Goal: Task Accomplishment & Management: Manage account settings

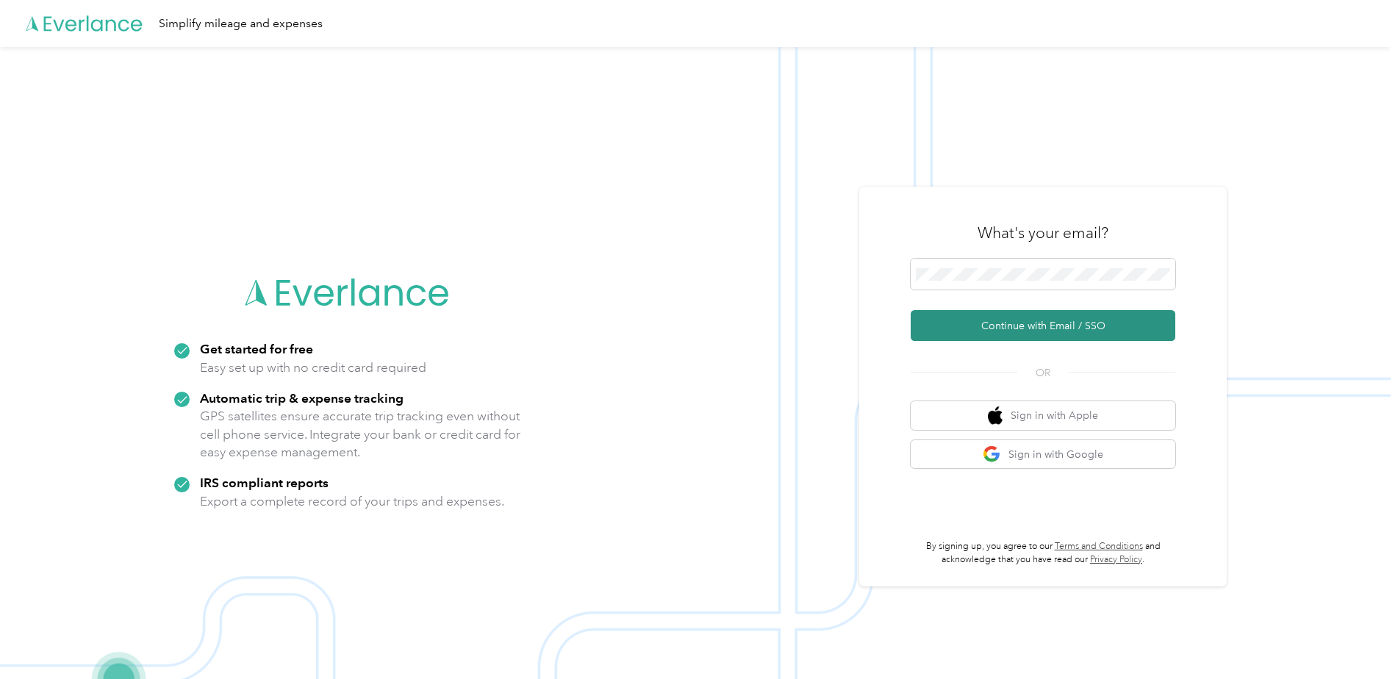
click at [1036, 313] on button "Continue with Email / SSO" at bounding box center [1043, 325] width 265 height 31
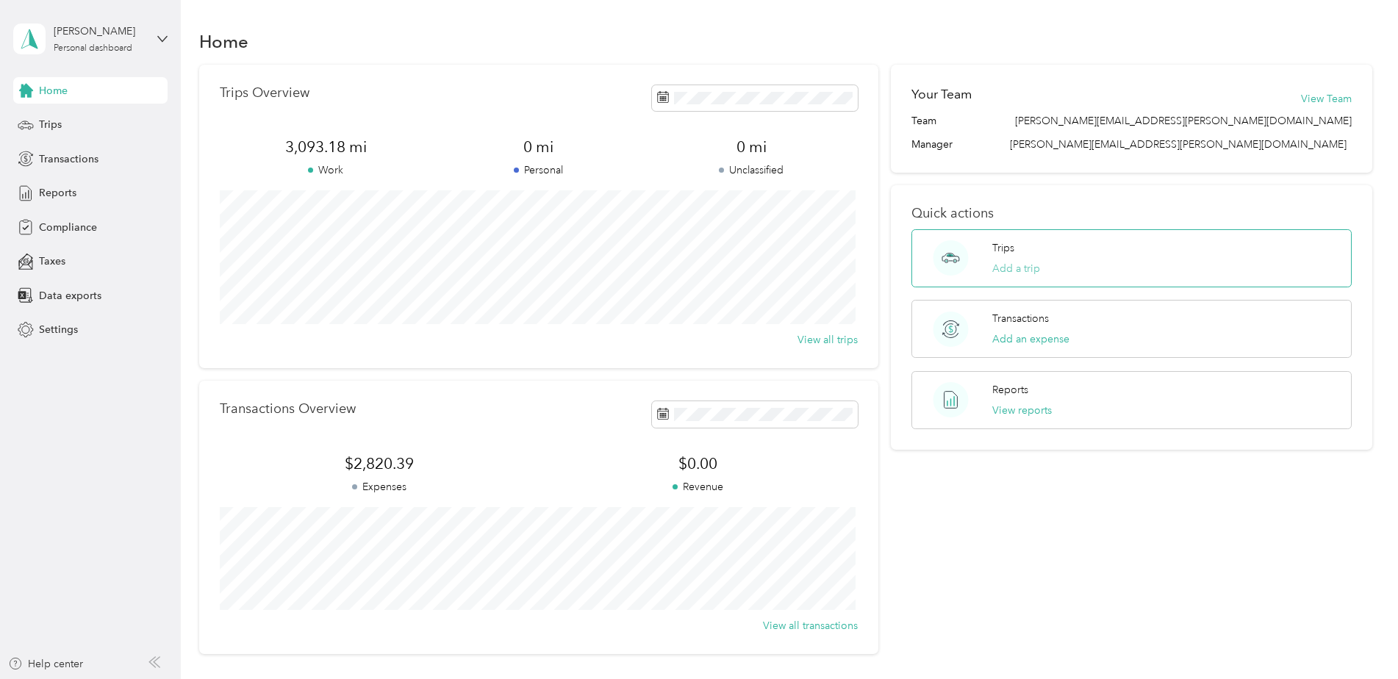
click at [1017, 270] on button "Add a trip" at bounding box center [1016, 268] width 48 height 15
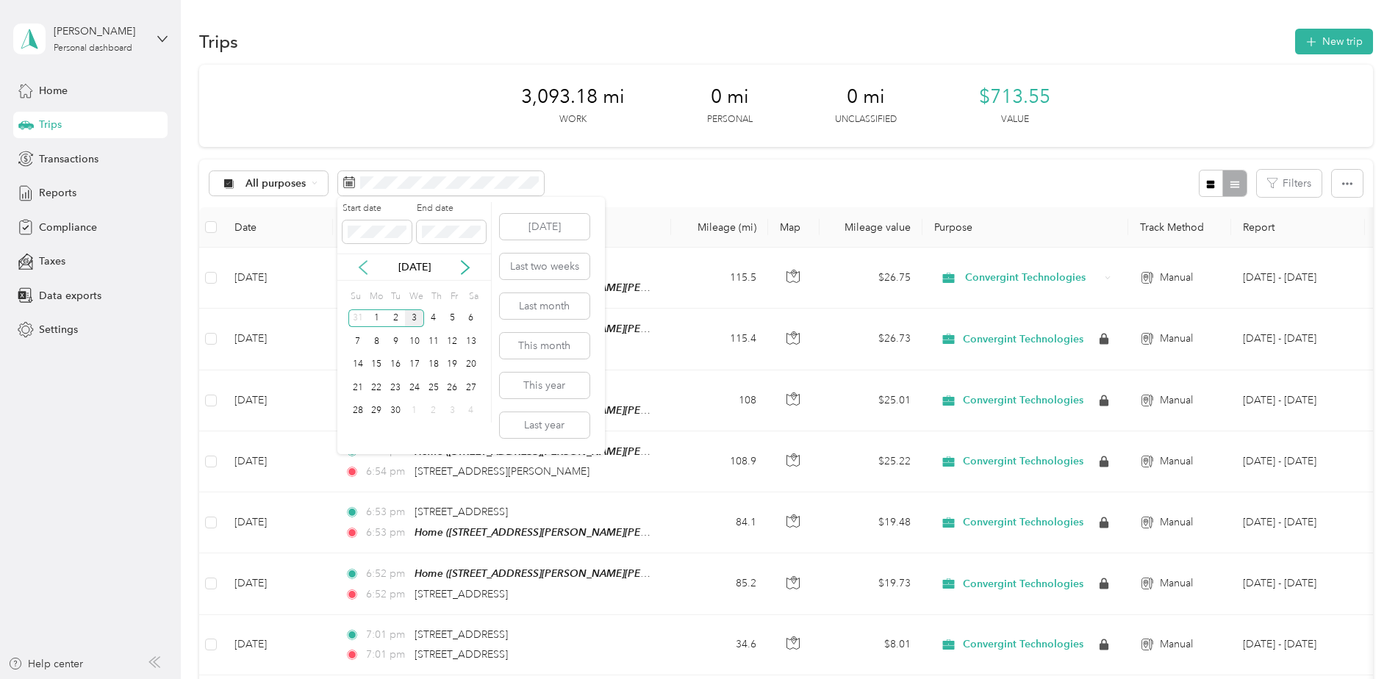
click at [363, 263] on icon at bounding box center [363, 267] width 15 height 15
click at [448, 315] on div "1" at bounding box center [451, 318] width 19 height 18
click at [358, 439] on div "31" at bounding box center [357, 434] width 19 height 18
